Goal: Information Seeking & Learning: Learn about a topic

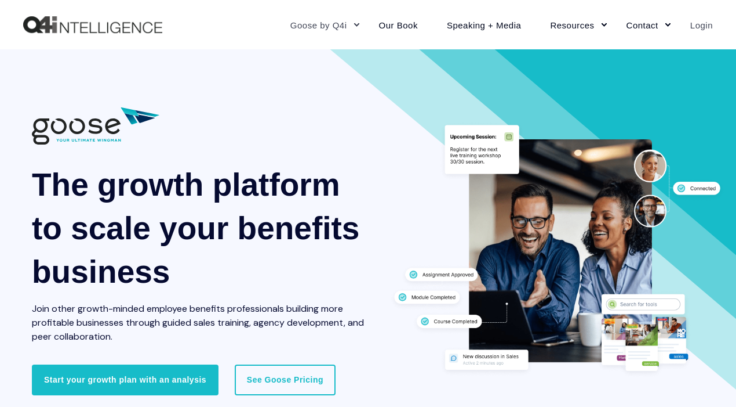
click at [694, 19] on link "Login" at bounding box center [694, 24] width 37 height 50
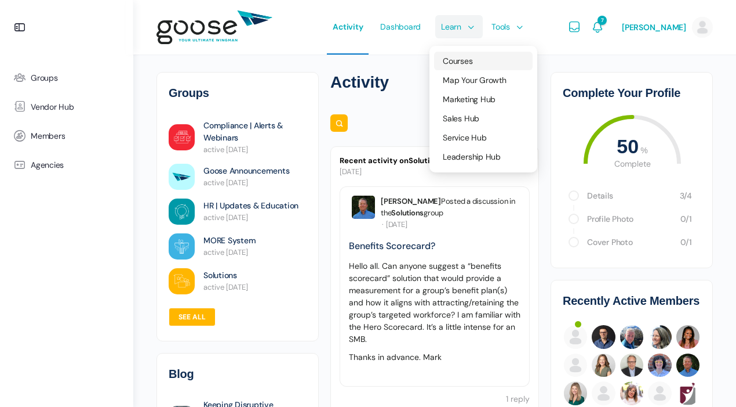
click at [454, 57] on span "Courses" at bounding box center [458, 61] width 30 height 10
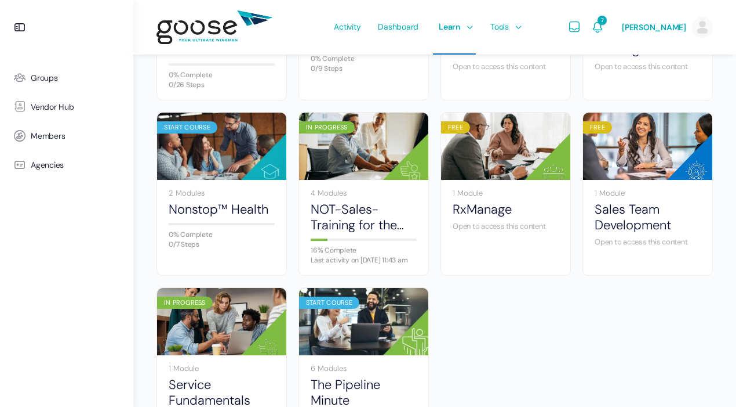
scroll to position [589, 0]
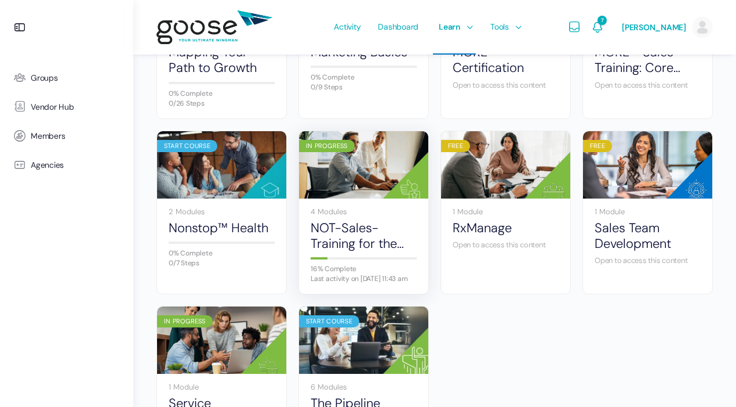
click at [366, 193] on img at bounding box center [363, 164] width 129 height 86
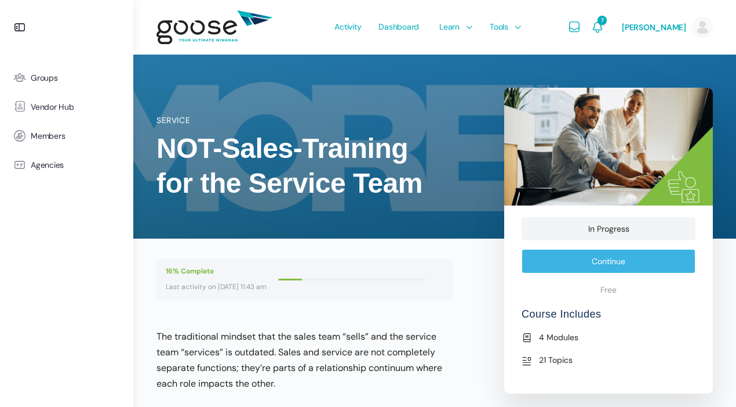
click at [640, 266] on link "Continue" at bounding box center [609, 261] width 174 height 24
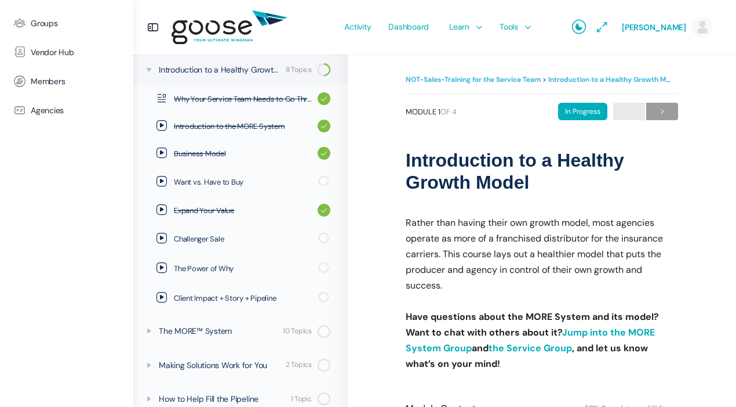
scroll to position [158, 0]
click at [266, 243] on span "Challenger Sale" at bounding box center [242, 239] width 137 height 12
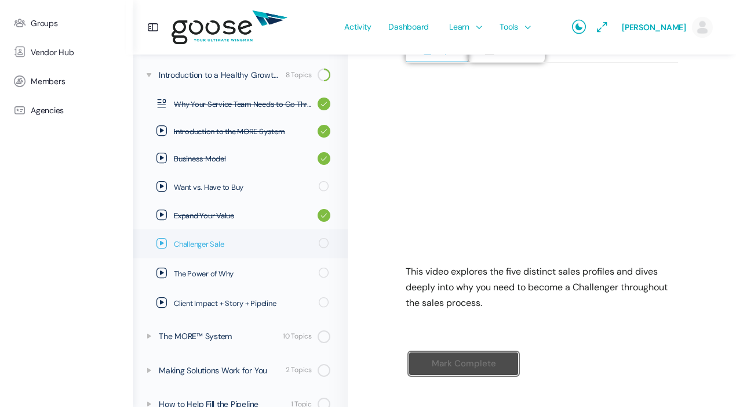
scroll to position [173, 0]
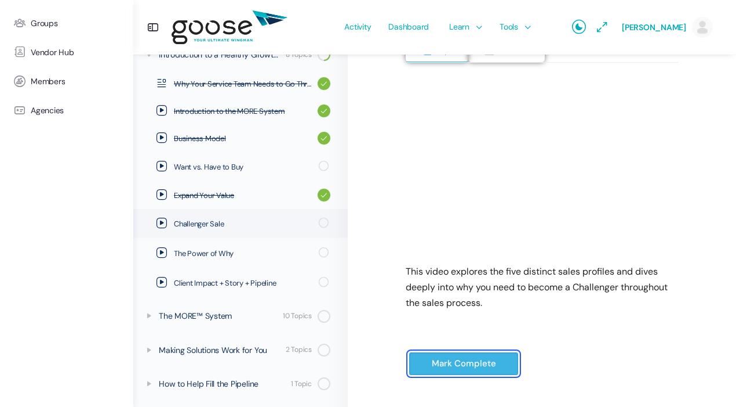
click at [451, 364] on input "Mark Complete" at bounding box center [464, 363] width 110 height 24
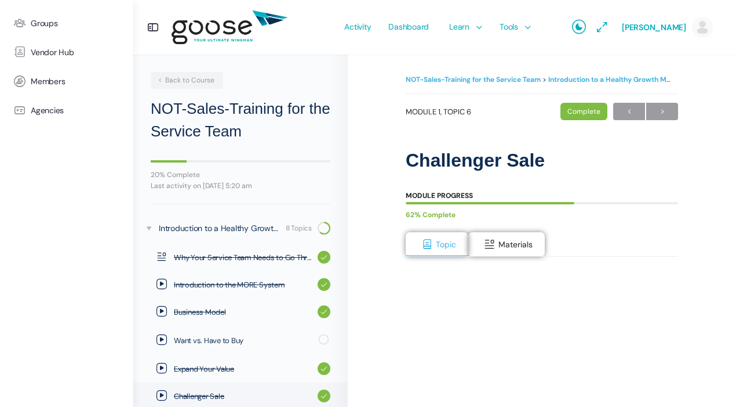
scroll to position [172, 0]
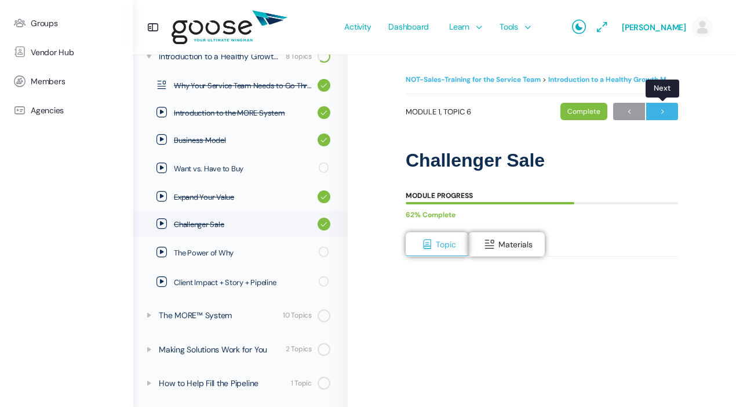
click at [669, 114] on span "→" at bounding box center [663, 112] width 32 height 16
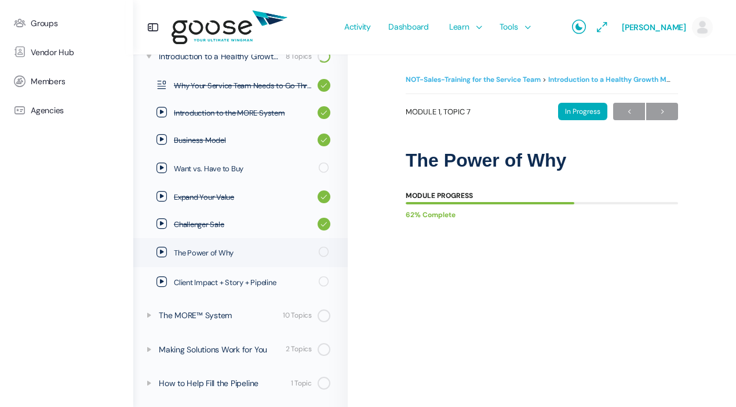
scroll to position [172, 0]
click at [196, 287] on link "Client Impact + Story + Pipeline" at bounding box center [240, 281] width 215 height 29
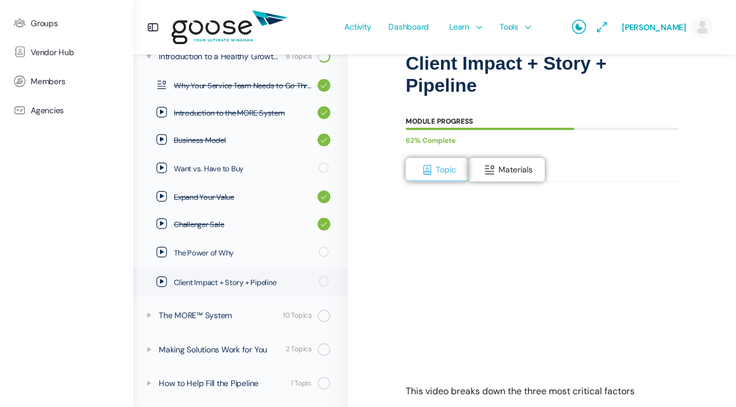
scroll to position [177, 0]
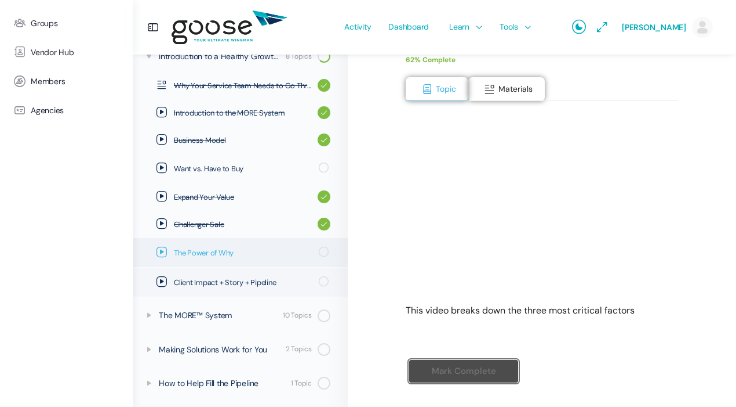
click at [201, 250] on span "The Power of Why" at bounding box center [242, 253] width 137 height 12
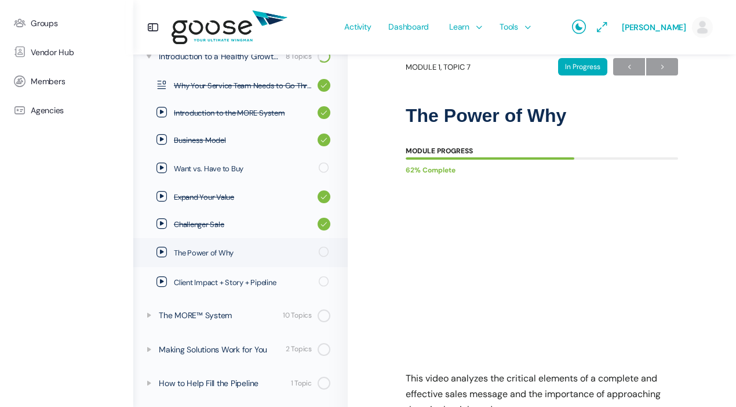
scroll to position [174, 0]
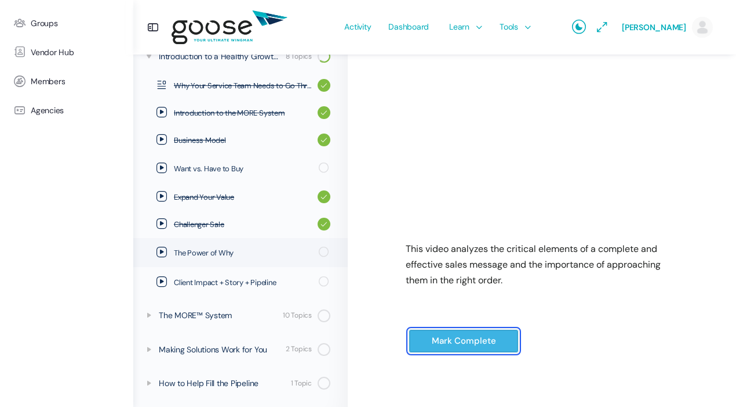
click at [473, 335] on input "Mark Complete" at bounding box center [464, 341] width 110 height 24
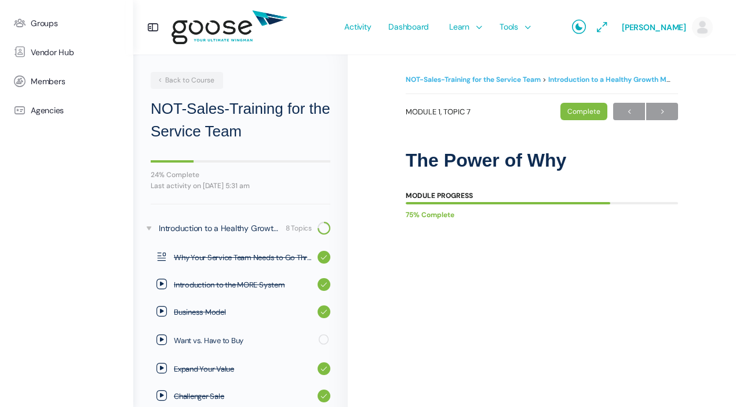
scroll to position [169, 0]
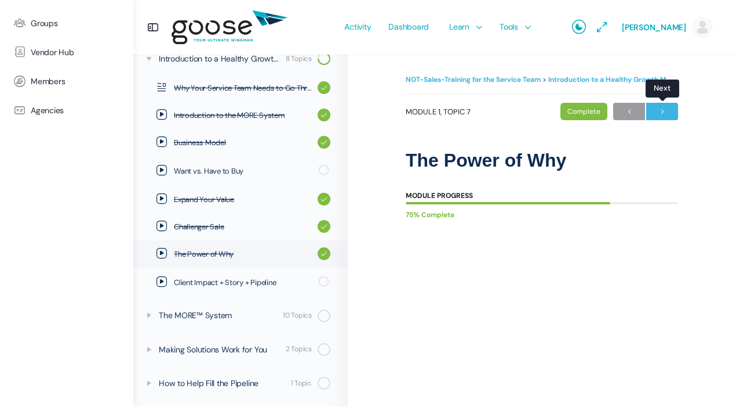
click at [659, 109] on span "→" at bounding box center [663, 112] width 32 height 16
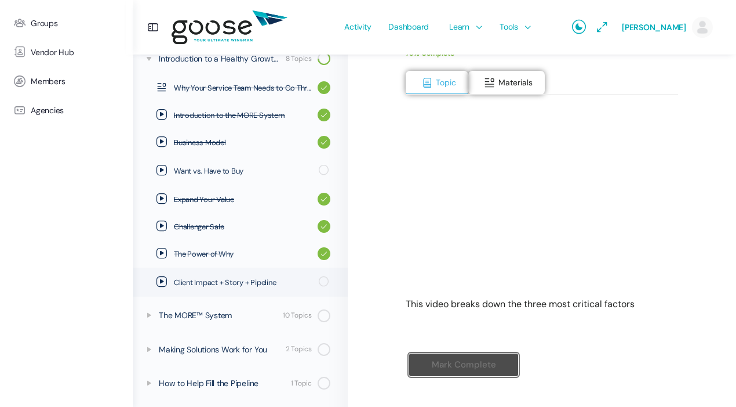
scroll to position [179, 0]
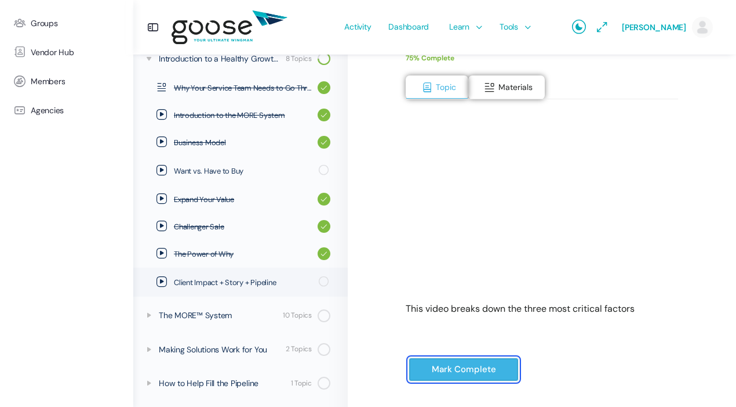
click at [487, 365] on input "Mark Complete" at bounding box center [464, 369] width 110 height 24
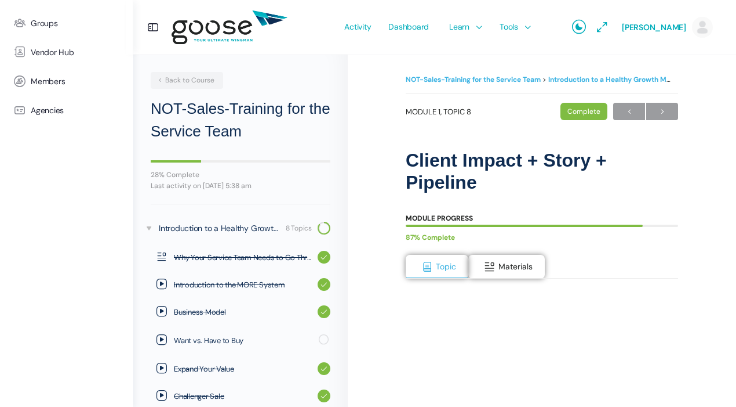
scroll to position [168, 0]
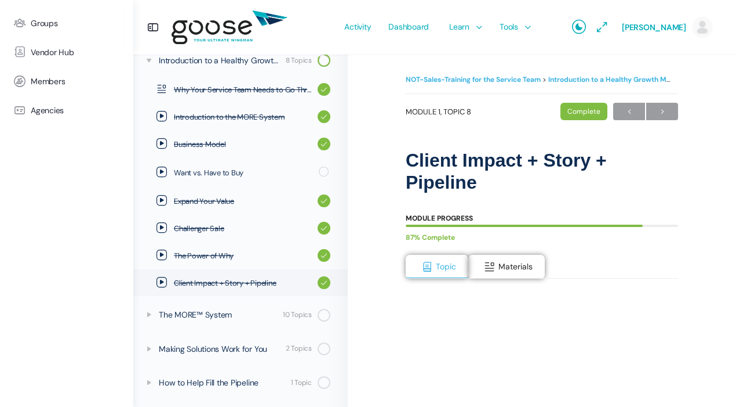
click at [191, 172] on e-page-transition at bounding box center [368, 203] width 736 height 407
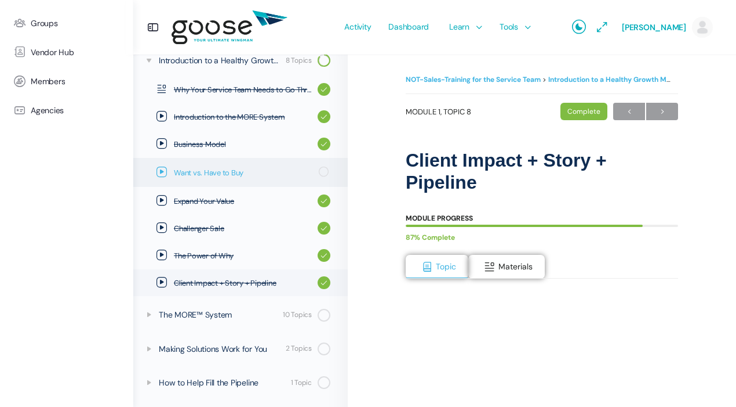
click at [269, 179] on link "Want vs. Have to Buy" at bounding box center [240, 172] width 215 height 29
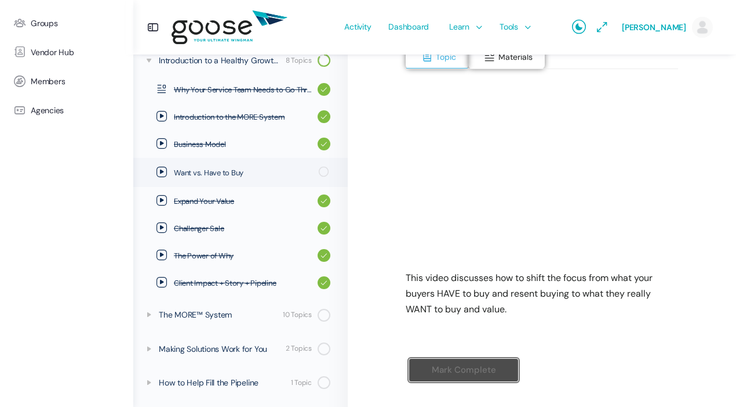
scroll to position [217, 0]
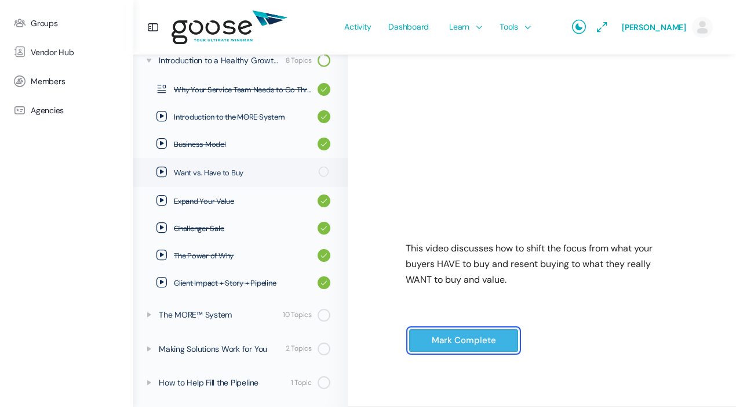
click at [494, 337] on input "Mark Complete" at bounding box center [464, 340] width 110 height 24
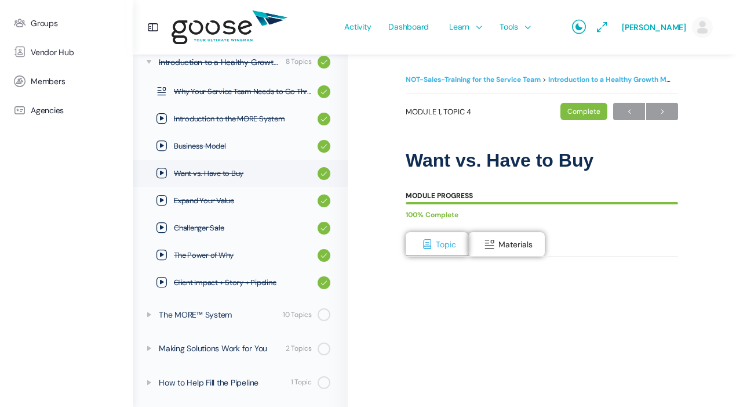
scroll to position [175, 0]
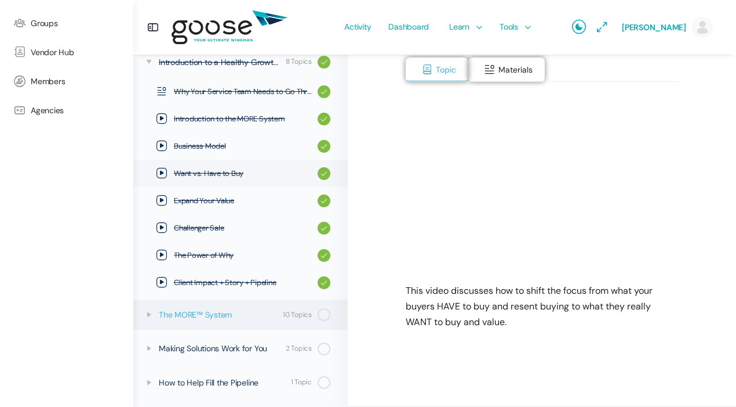
click at [213, 316] on div "The MORE™ System" at bounding box center [219, 314] width 121 height 13
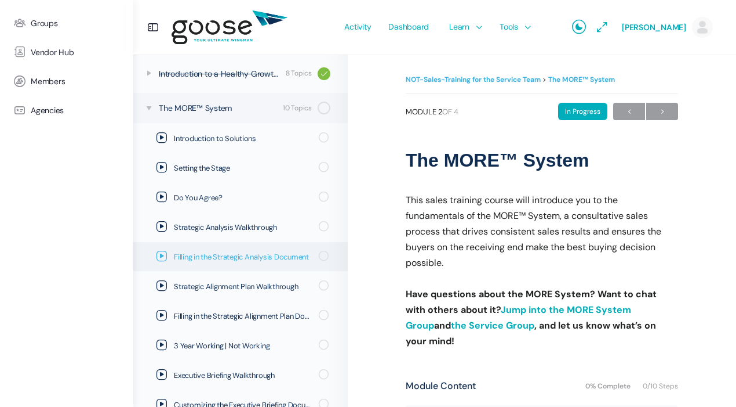
scroll to position [151, 0]
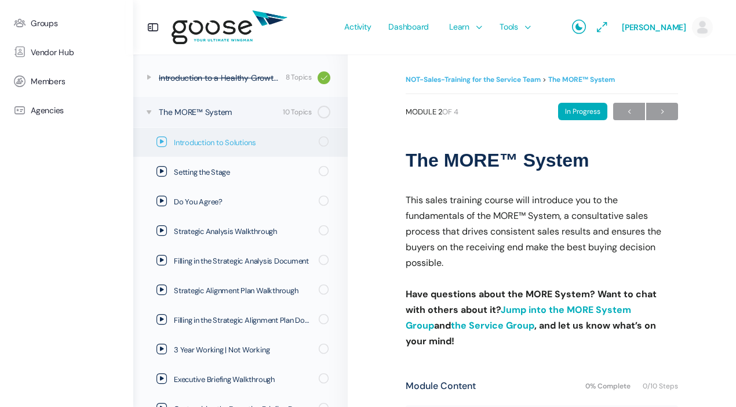
click at [234, 146] on span "Introduction to Solutions" at bounding box center [242, 143] width 137 height 12
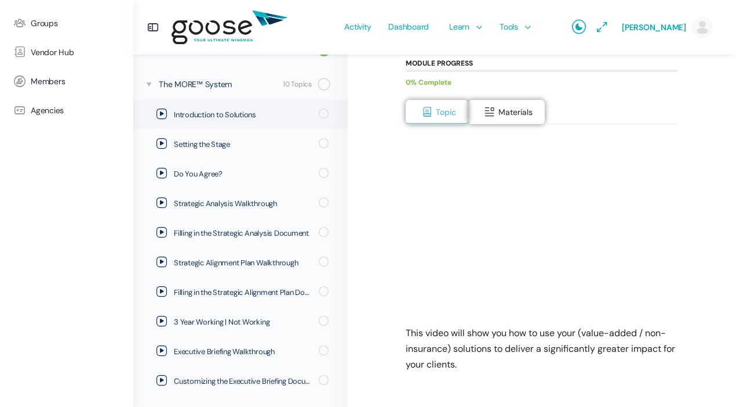
scroll to position [124, 0]
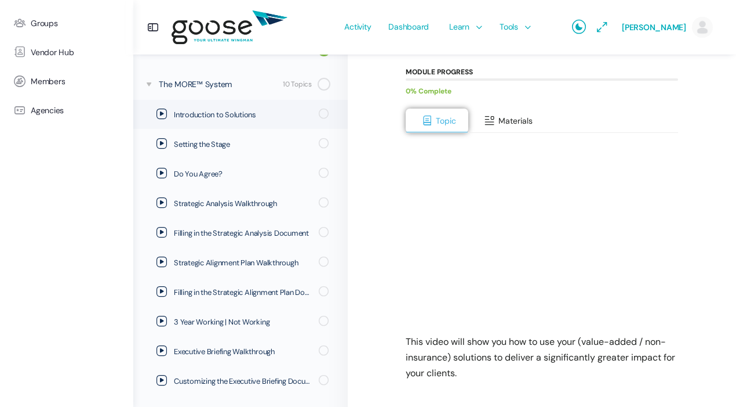
click at [499, 116] on span "Materials" at bounding box center [516, 120] width 34 height 10
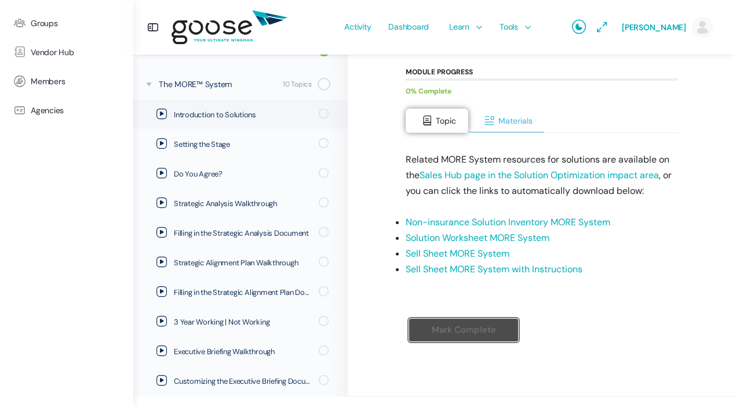
scroll to position [113, 0]
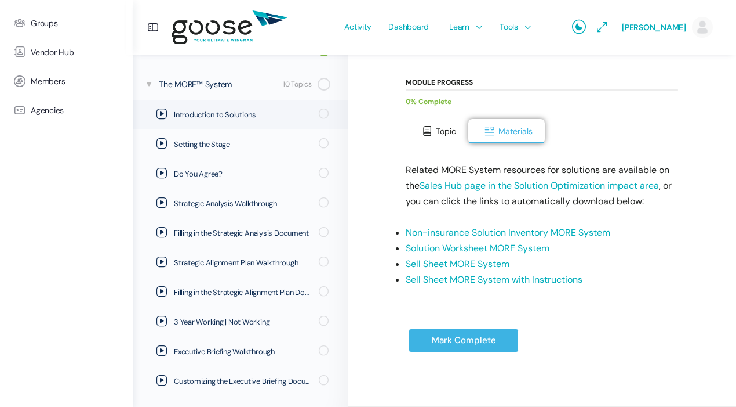
click at [431, 128] on span at bounding box center [428, 131] width 12 height 12
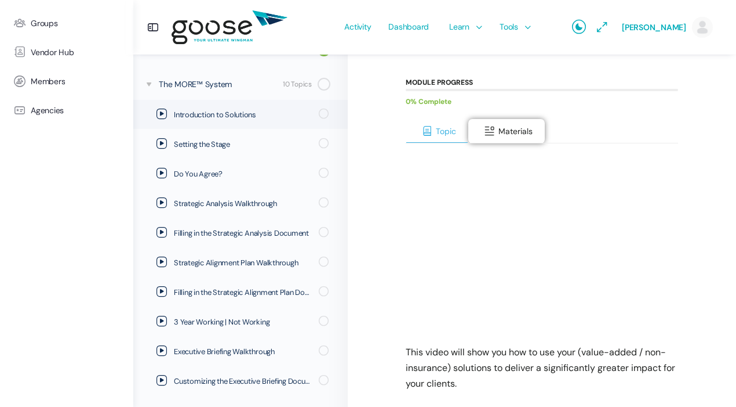
scroll to position [217, 0]
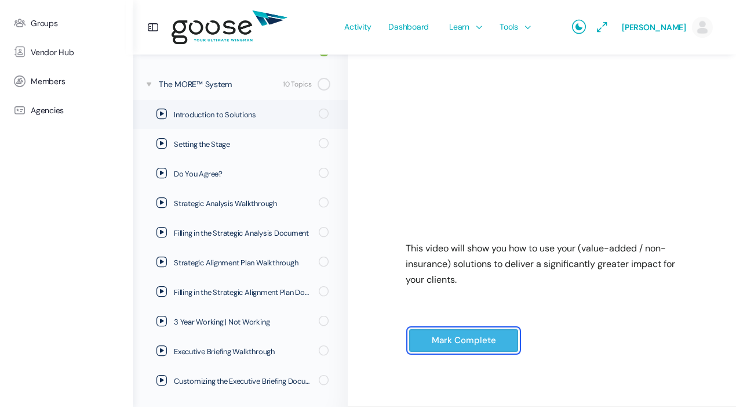
click at [473, 349] on input "Mark Complete" at bounding box center [464, 340] width 110 height 24
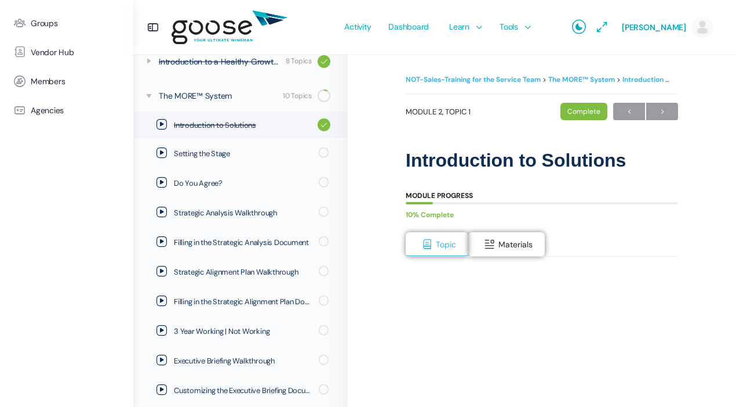
scroll to position [224, 0]
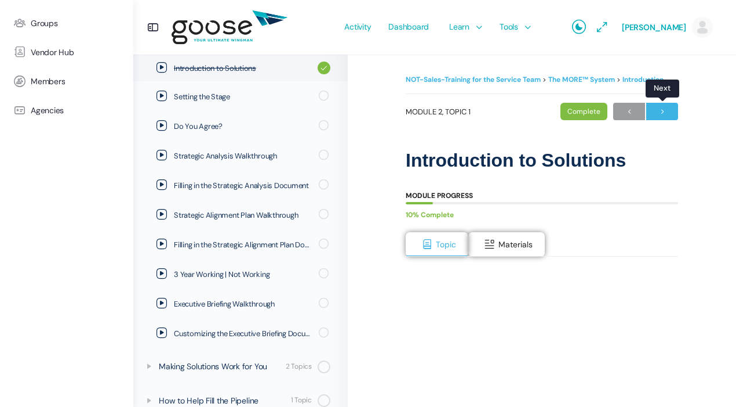
click at [658, 108] on span "→" at bounding box center [663, 112] width 32 height 16
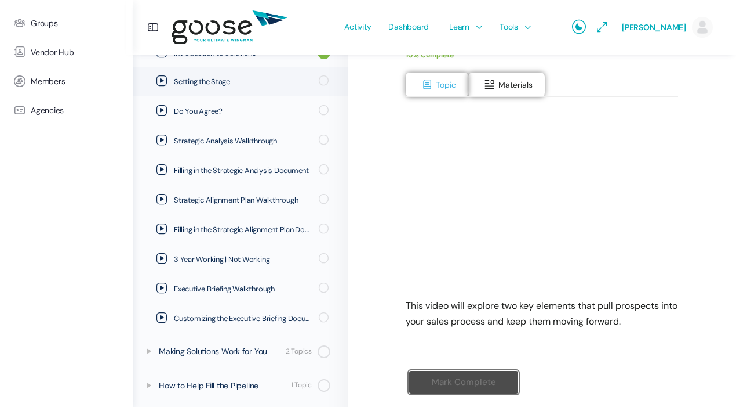
scroll to position [155, 0]
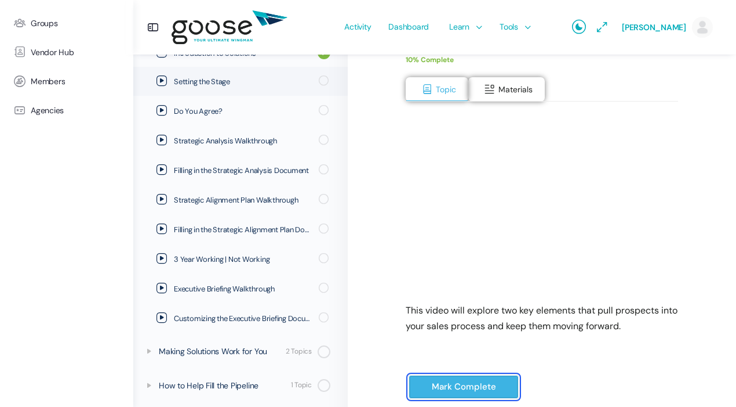
click at [469, 382] on input "Mark Complete" at bounding box center [464, 387] width 110 height 24
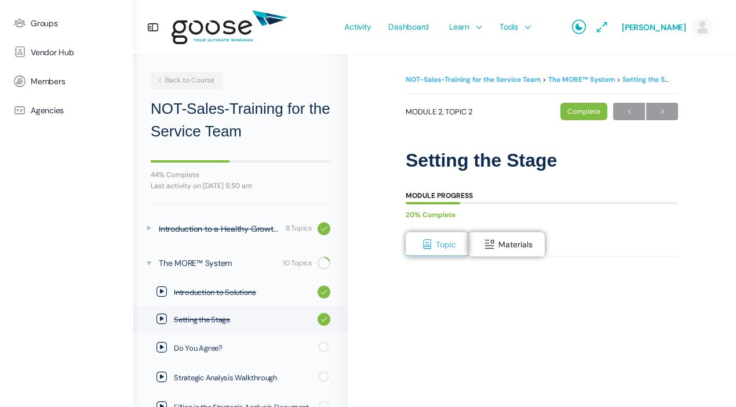
scroll to position [237, 0]
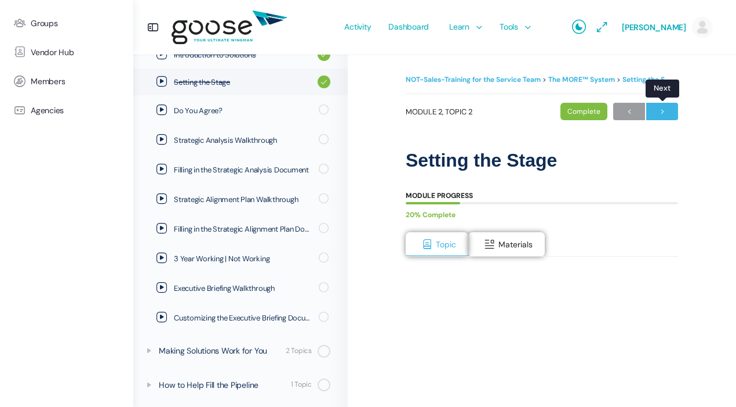
click at [663, 113] on span "→" at bounding box center [663, 112] width 32 height 16
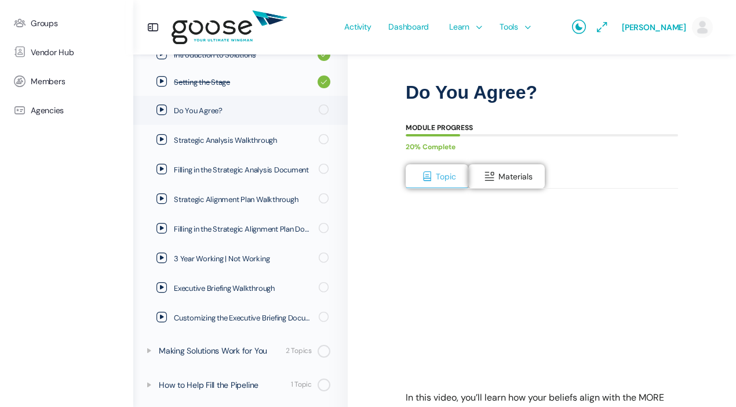
scroll to position [68, 0]
click at [491, 174] on span at bounding box center [490, 176] width 12 height 12
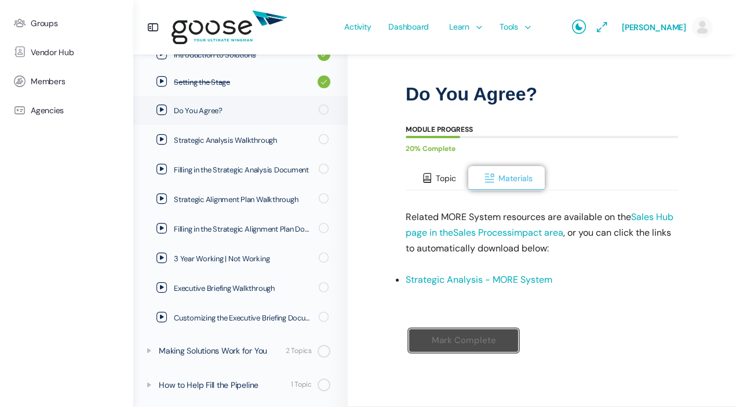
click at [446, 184] on button "Topic" at bounding box center [437, 178] width 63 height 24
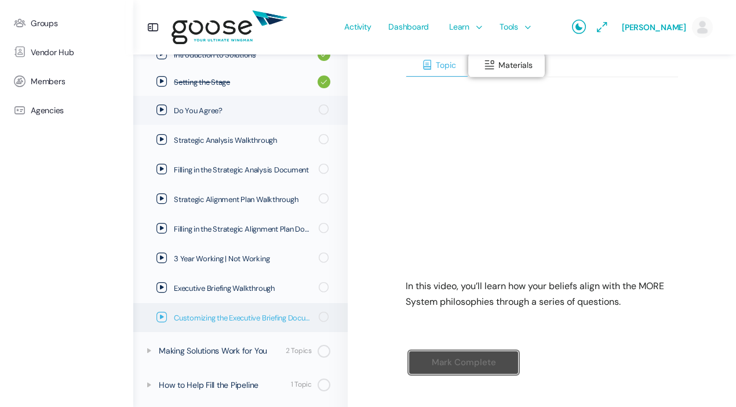
scroll to position [183, 0]
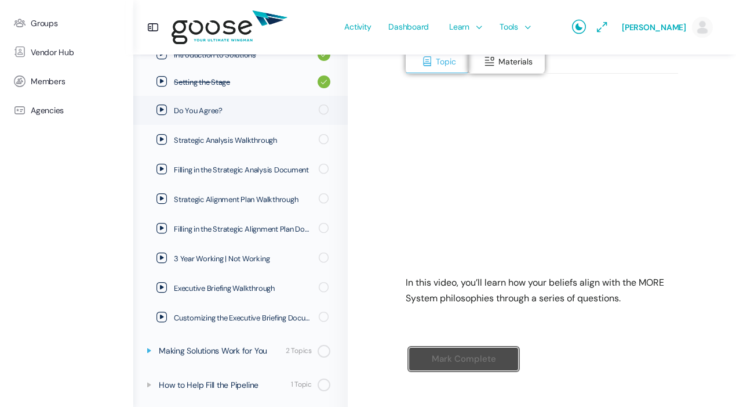
click at [149, 347] on icon at bounding box center [148, 350] width 9 height 9
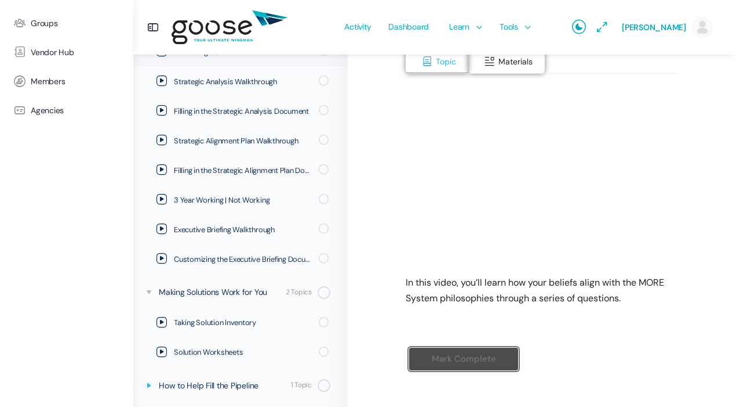
click at [147, 380] on icon at bounding box center [148, 384] width 9 height 9
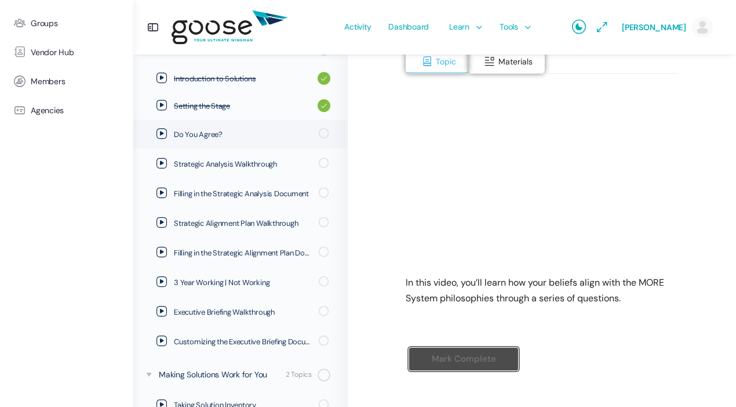
scroll to position [173, 0]
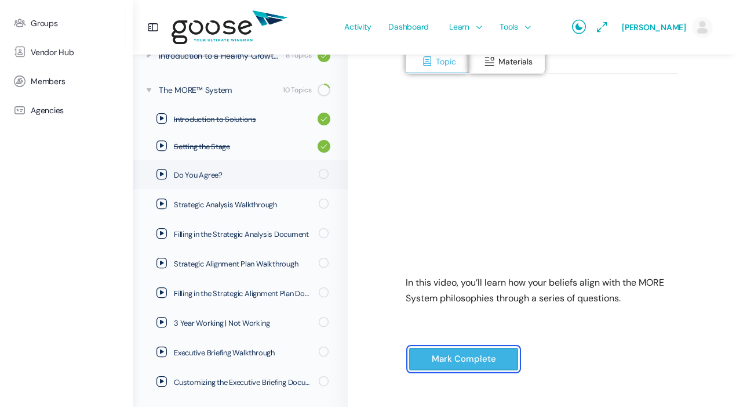
click at [496, 362] on input "Mark Complete" at bounding box center [464, 359] width 110 height 24
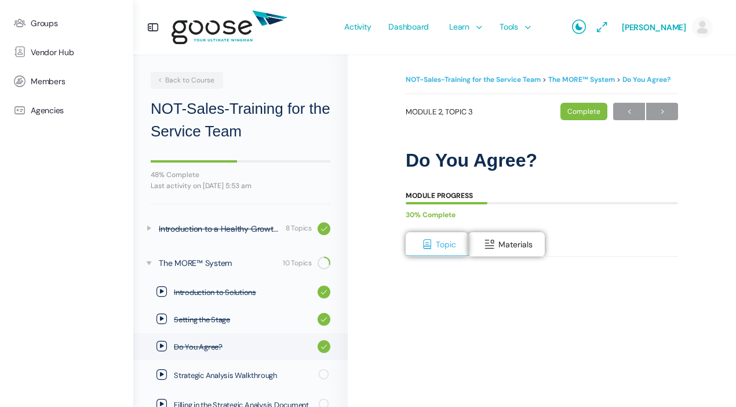
scroll to position [235, 0]
